Goal: Task Accomplishment & Management: Complete application form

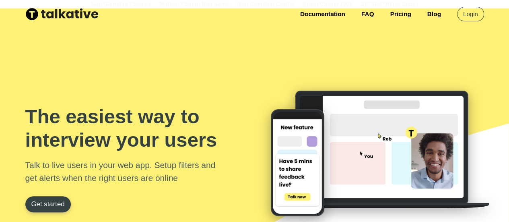
click at [35, 204] on link "Get started" at bounding box center [47, 204] width 45 height 16
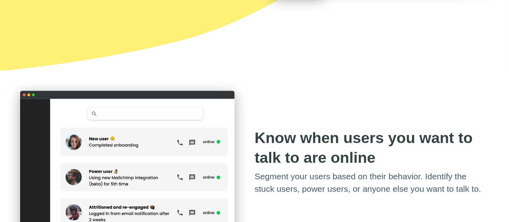
scroll to position [166, 0]
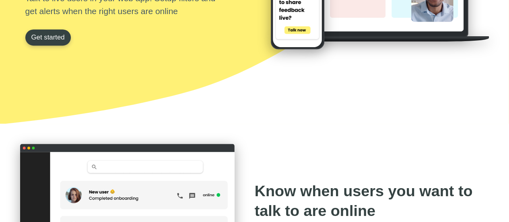
click at [47, 35] on link "Get started" at bounding box center [47, 37] width 45 height 16
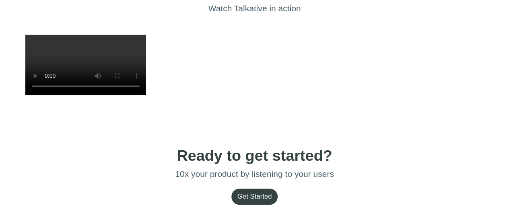
scroll to position [1812, 0]
